Goal: Check status

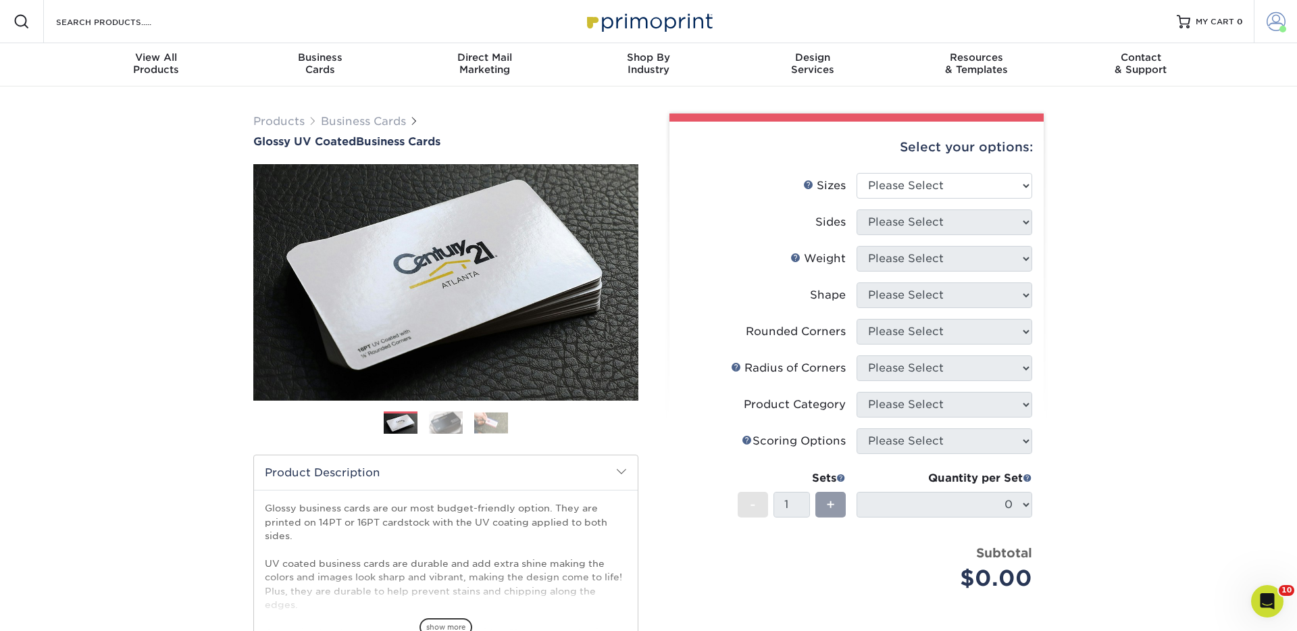
click at [1277, 22] on span at bounding box center [1275, 21] width 19 height 19
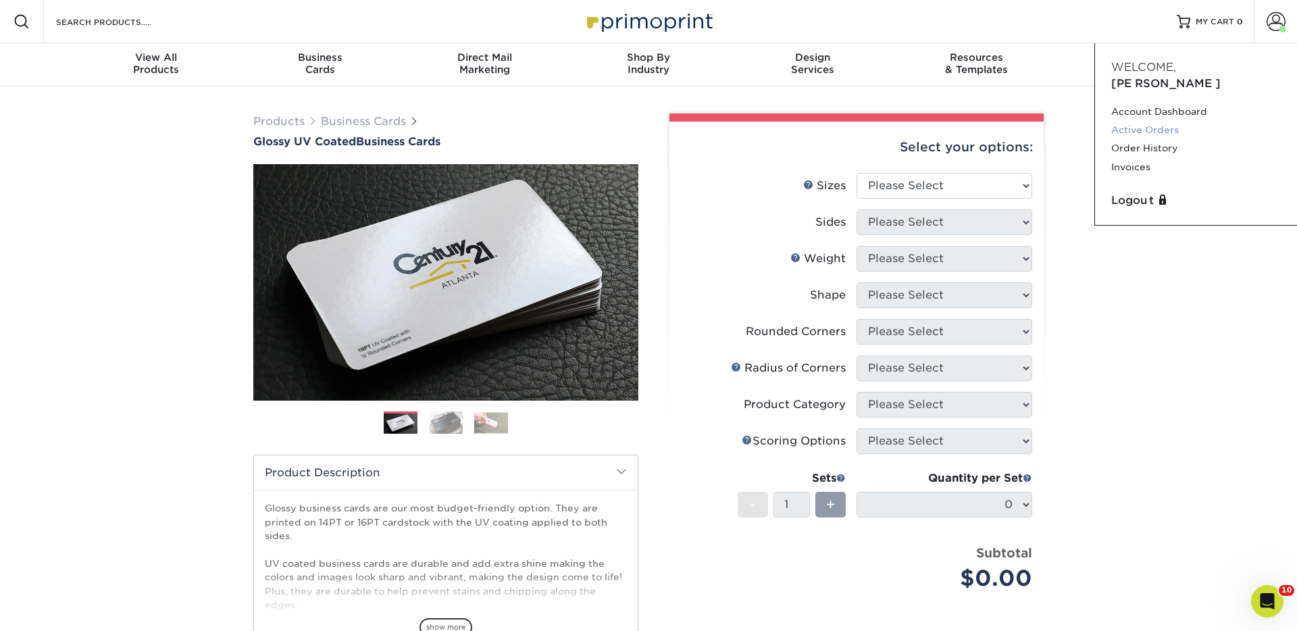
click at [1158, 121] on link "Active Orders" at bounding box center [1196, 130] width 170 height 18
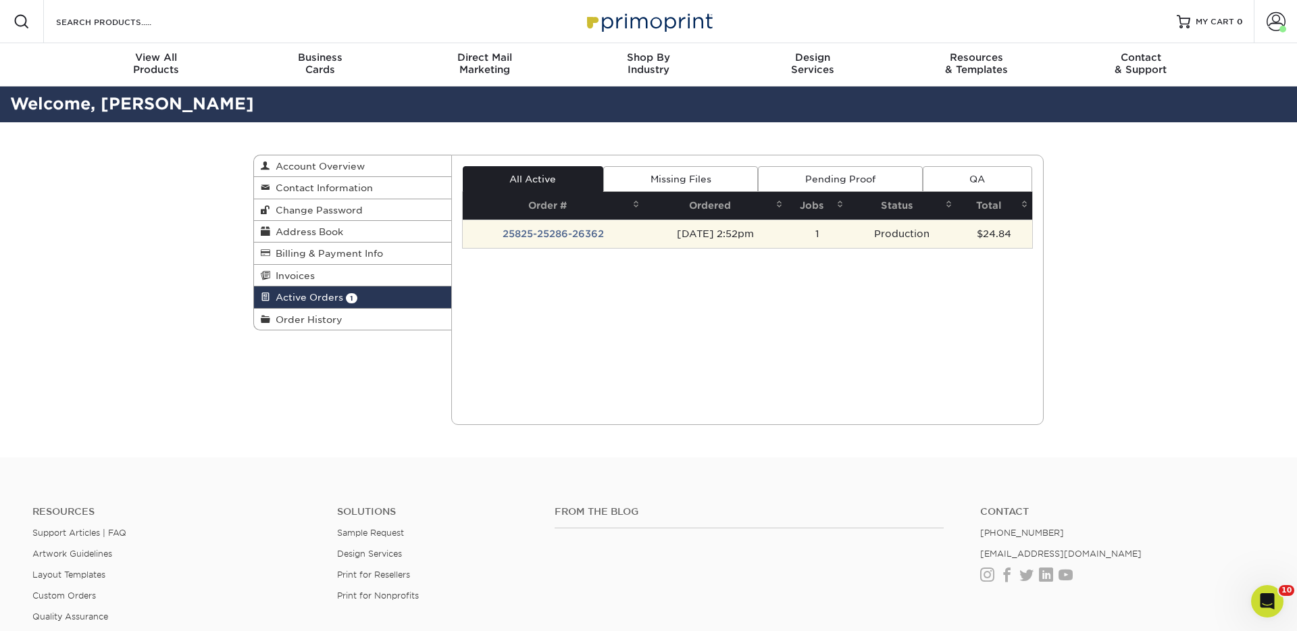
click at [644, 236] on td "[DATE] 2:52pm" at bounding box center [715, 234] width 143 height 28
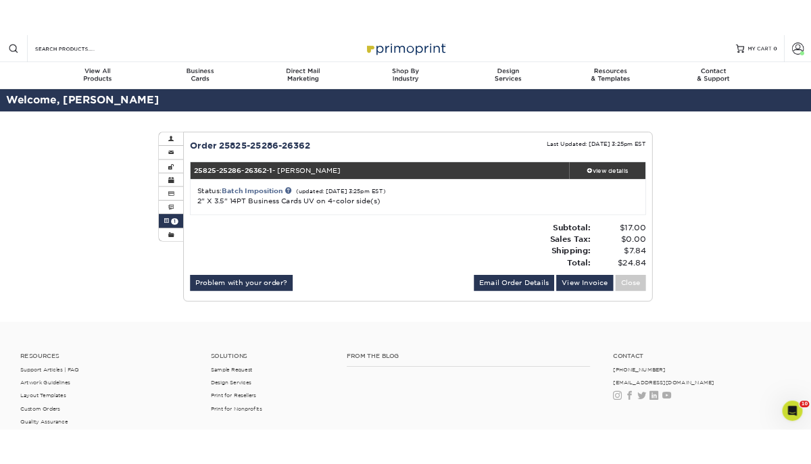
scroll to position [1, 0]
